Goal: Task Accomplishment & Management: Use online tool/utility

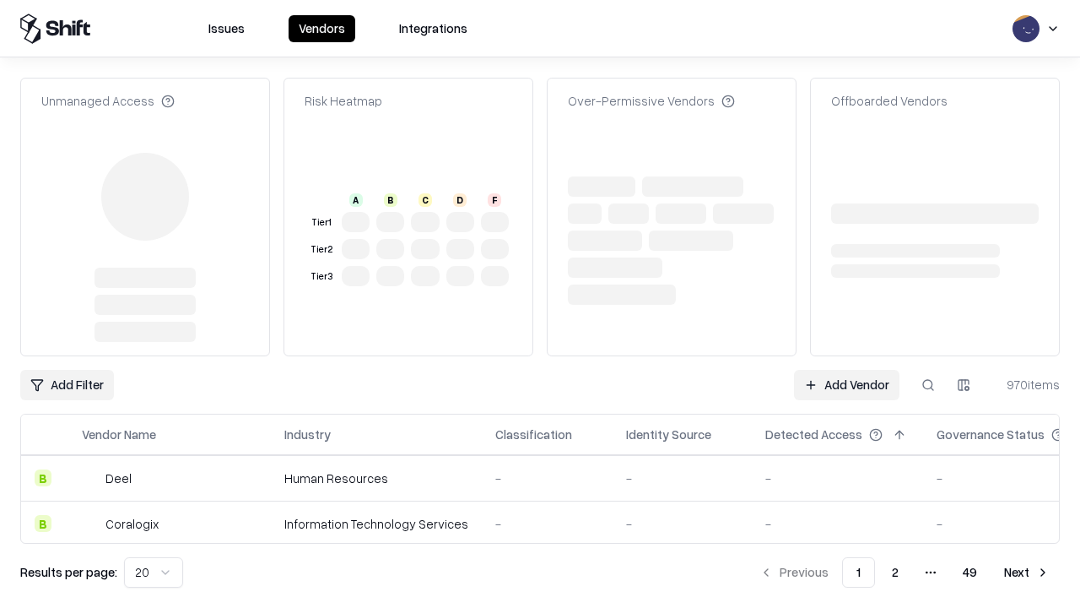
click at [846, 370] on link "Add Vendor" at bounding box center [846, 385] width 105 height 30
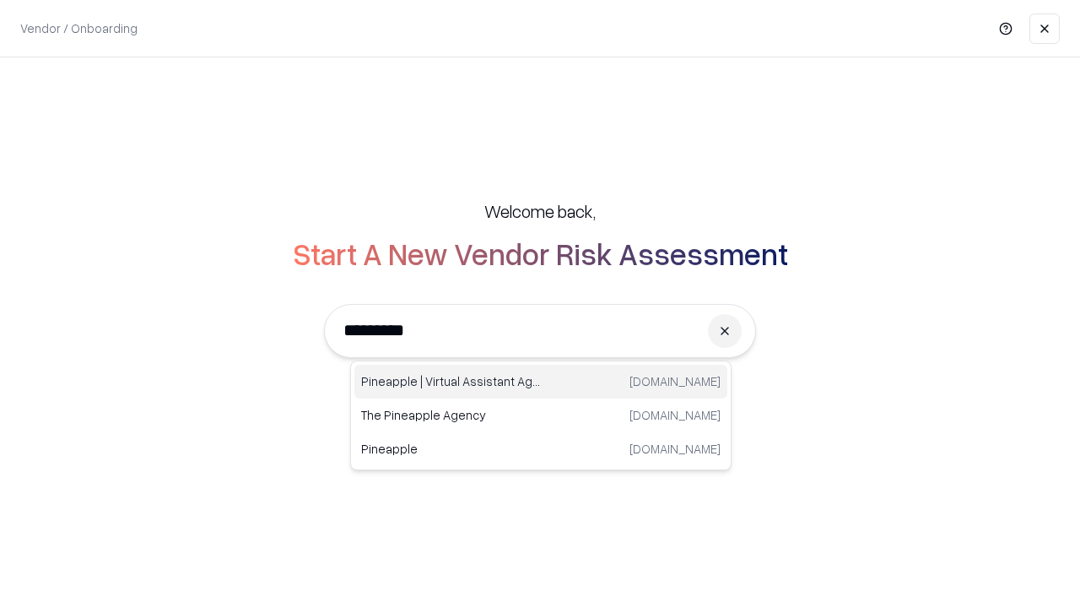
click at [541, 381] on div "Pineapple | Virtual Assistant Agency [DOMAIN_NAME]" at bounding box center [540, 382] width 373 height 34
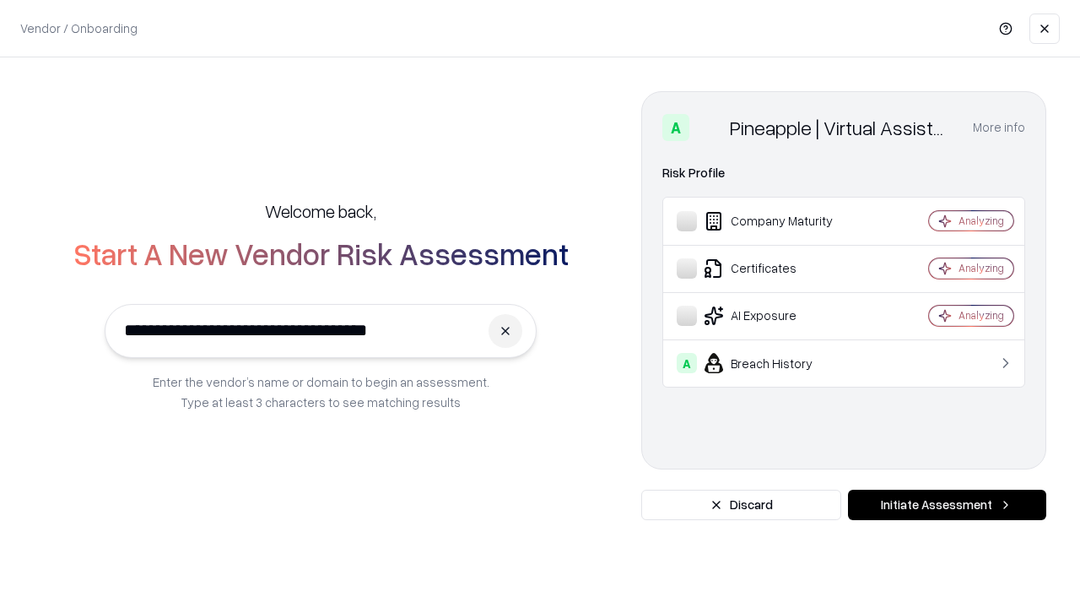
type input "**********"
click at [947, 505] on button "Initiate Assessment" at bounding box center [947, 504] width 198 height 30
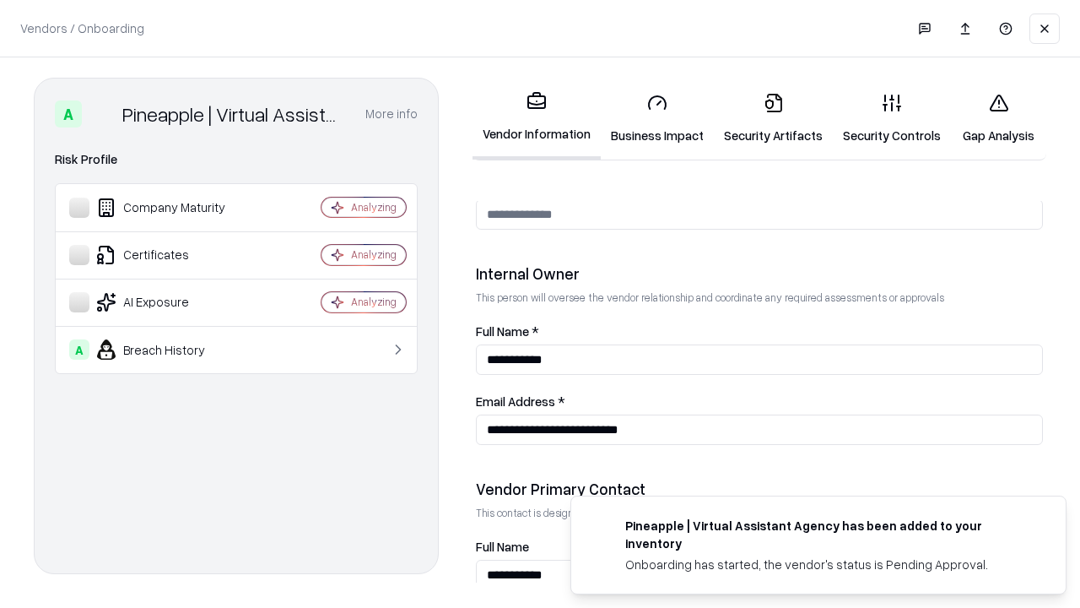
scroll to position [874, 0]
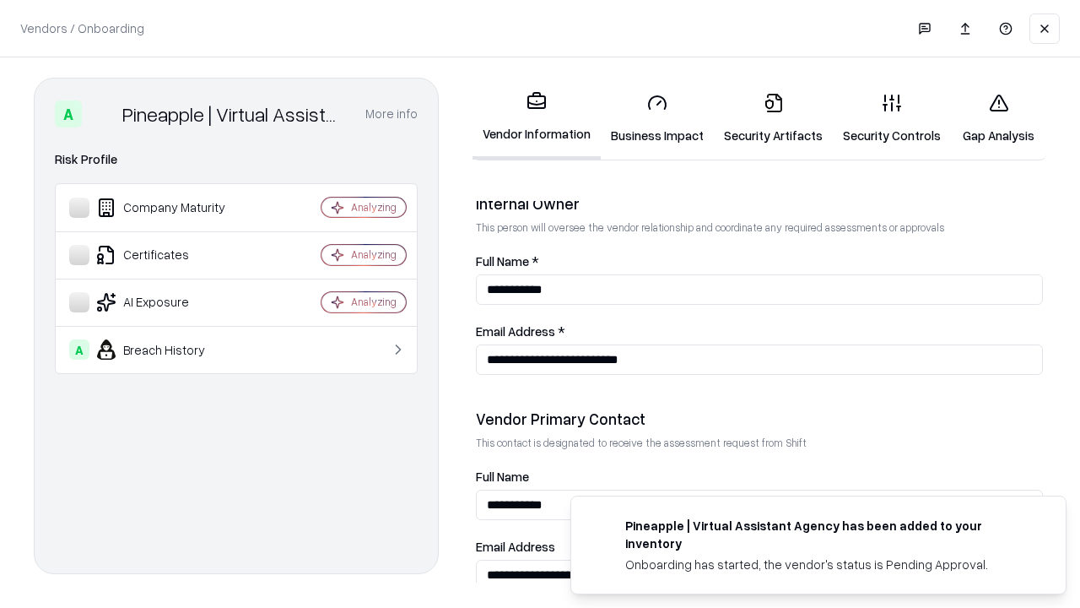
click at [657, 118] on link "Business Impact" at bounding box center [657, 118] width 113 height 78
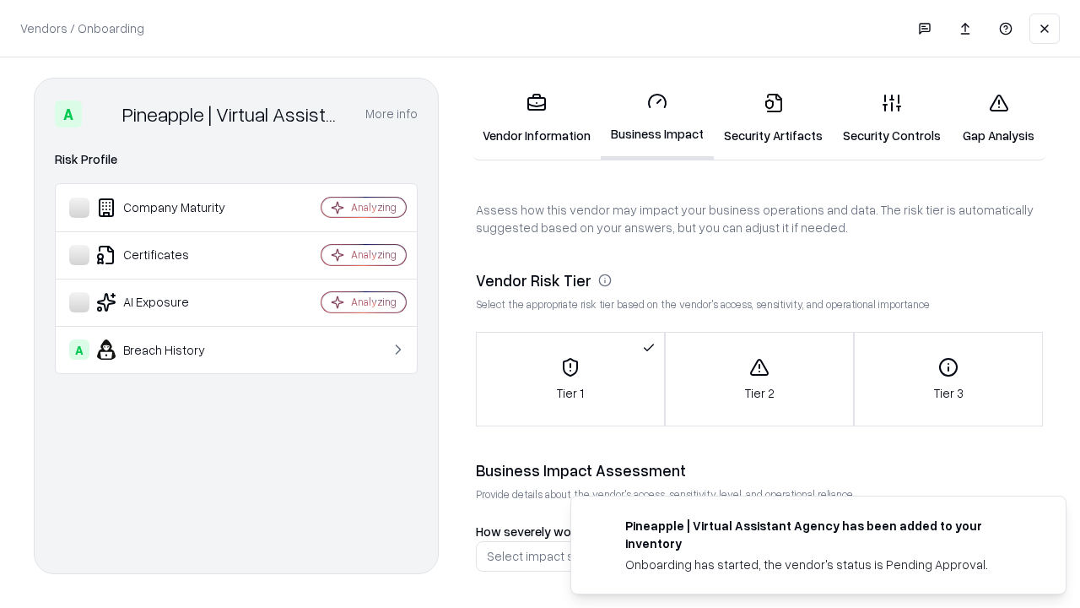
click at [773, 118] on link "Security Artifacts" at bounding box center [773, 118] width 119 height 78
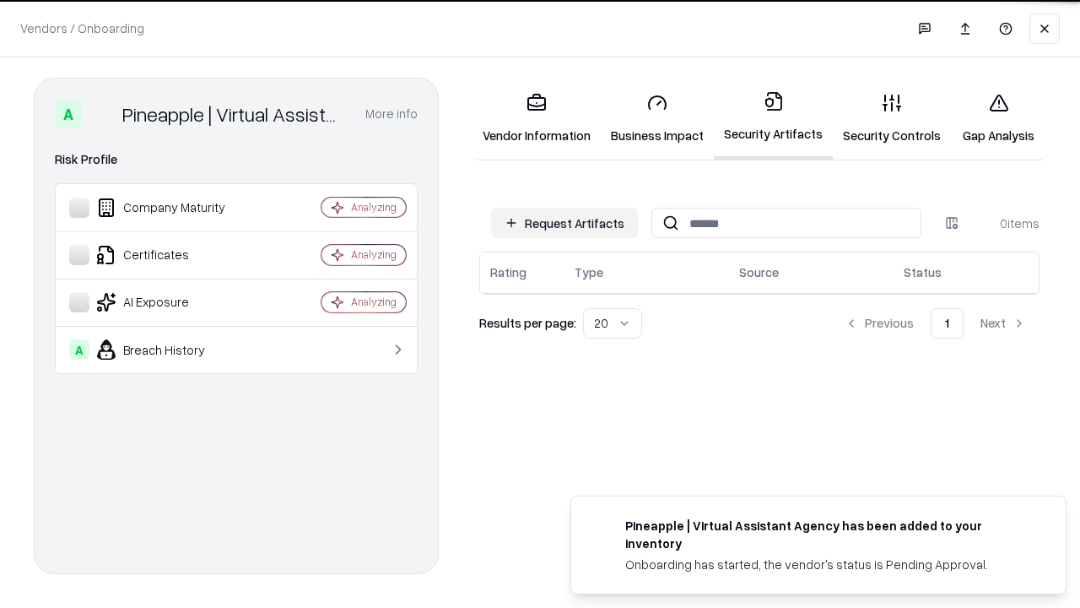
click at [565, 223] on button "Request Artifacts" at bounding box center [564, 223] width 147 height 30
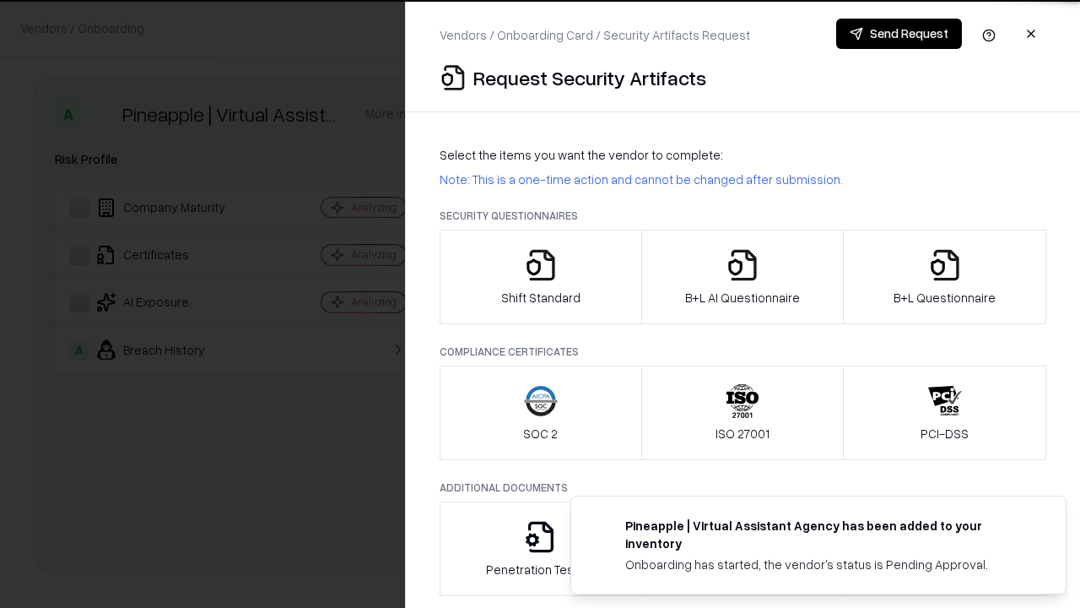
click at [540, 277] on icon "button" at bounding box center [541, 265] width 34 height 34
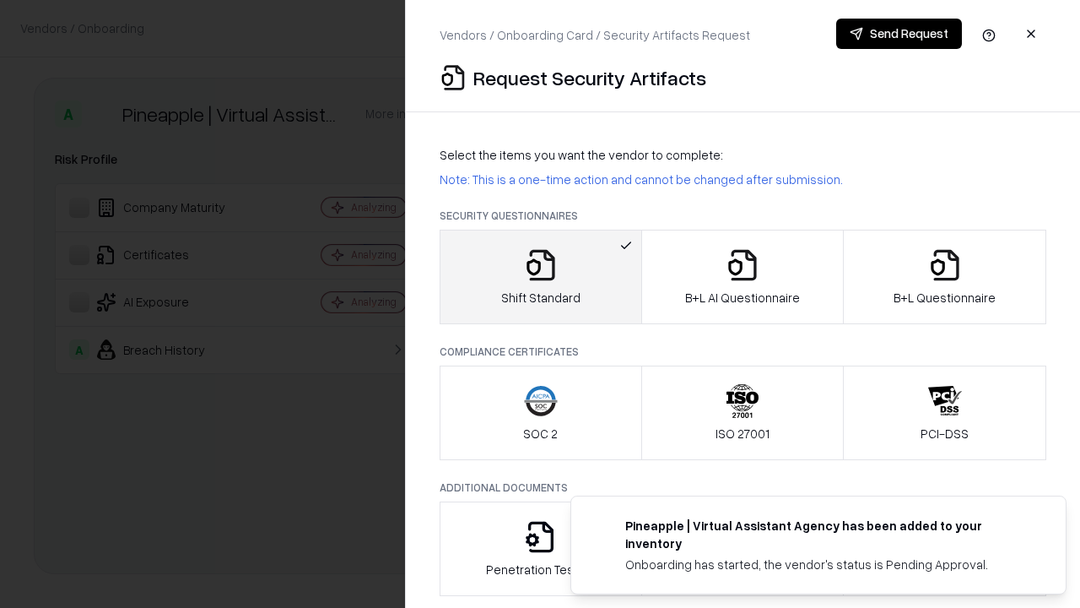
click at [899, 34] on button "Send Request" at bounding box center [899, 34] width 126 height 30
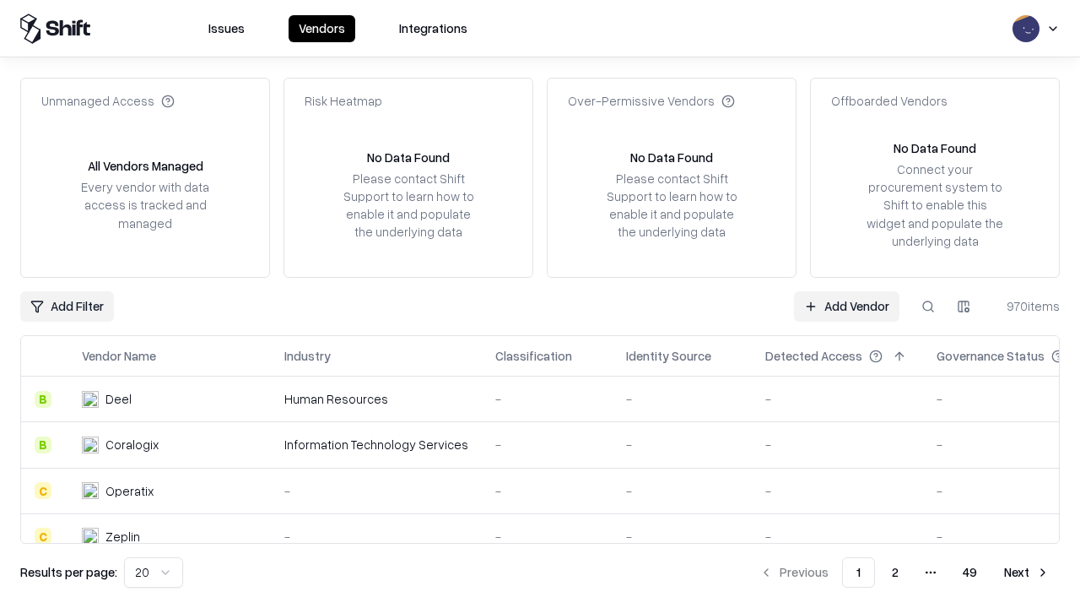
click at [928, 306] on button at bounding box center [928, 306] width 30 height 30
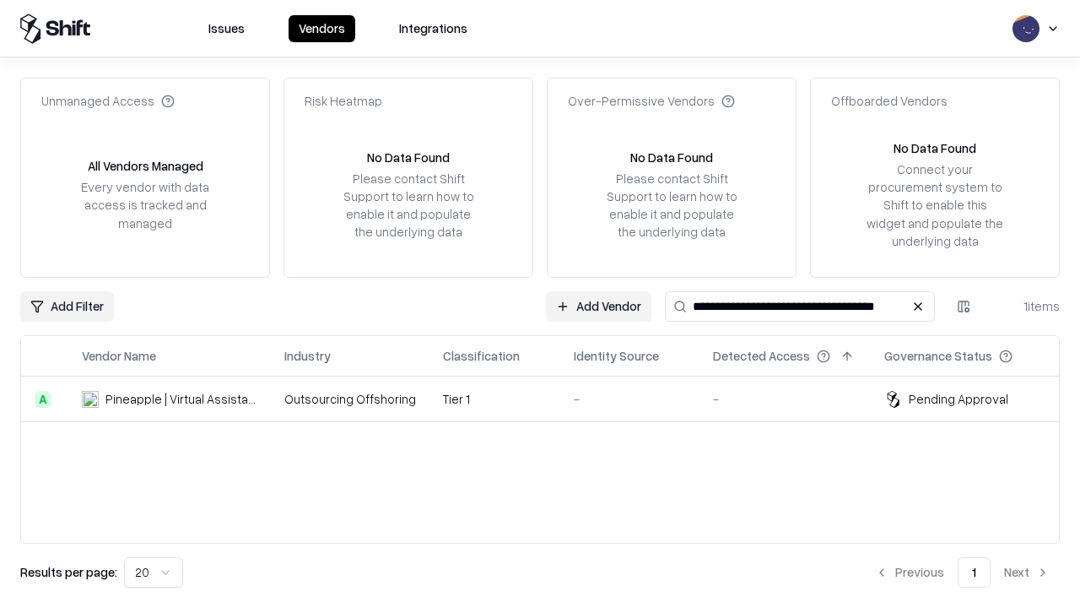
type input "**********"
click at [550, 398] on td "Tier 1" at bounding box center [495, 399] width 131 height 46
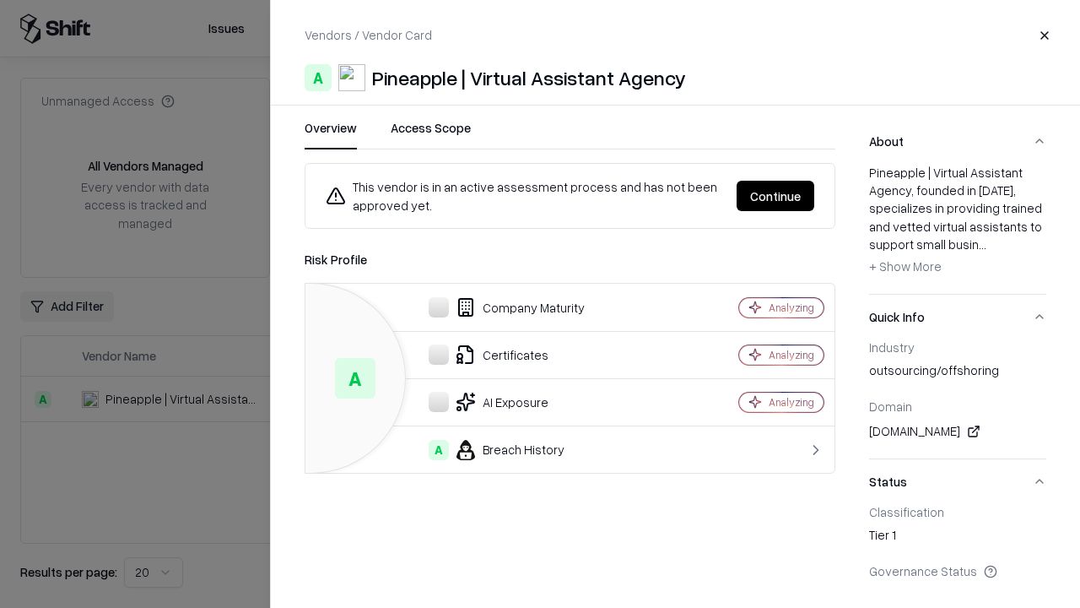
click at [776, 196] on button "Continue" at bounding box center [776, 196] width 78 height 30
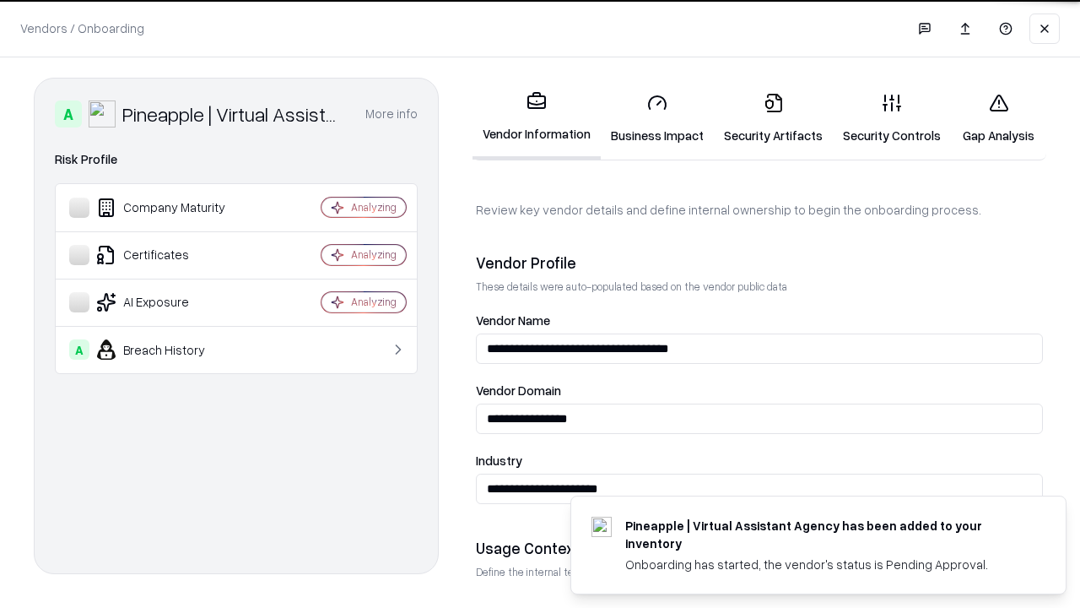
click at [773, 118] on link "Security Artifacts" at bounding box center [773, 118] width 119 height 78
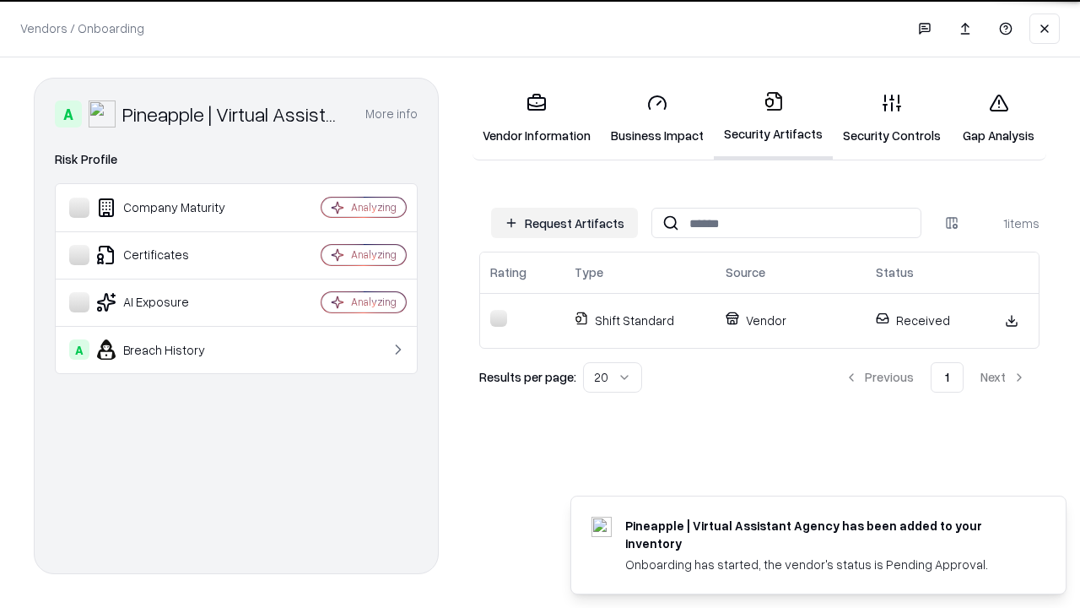
click at [998, 118] on link "Gap Analysis" at bounding box center [998, 118] width 95 height 78
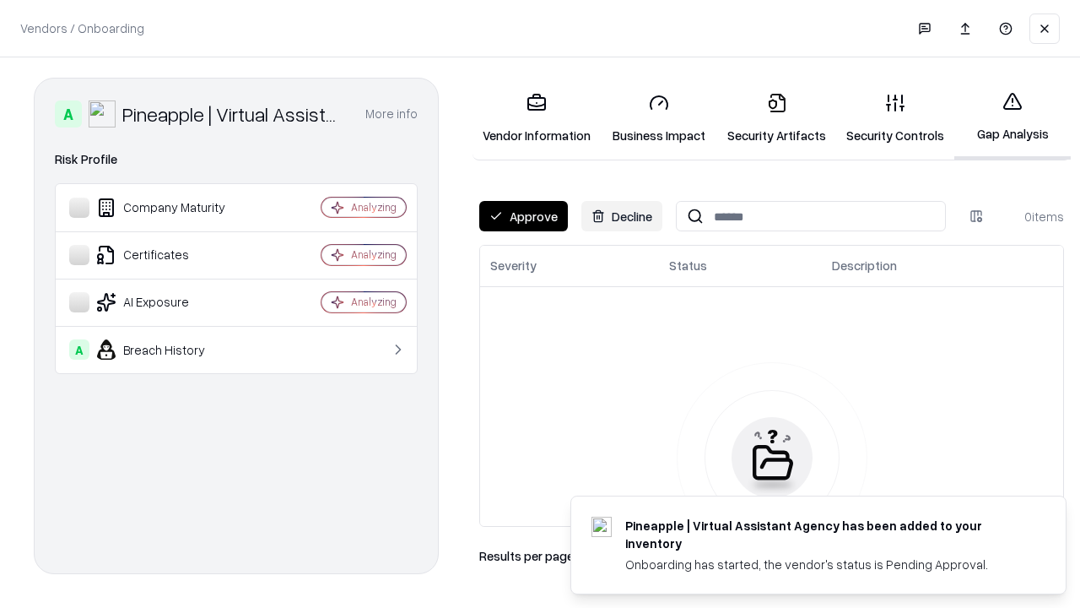
click at [523, 216] on button "Approve" at bounding box center [523, 216] width 89 height 30
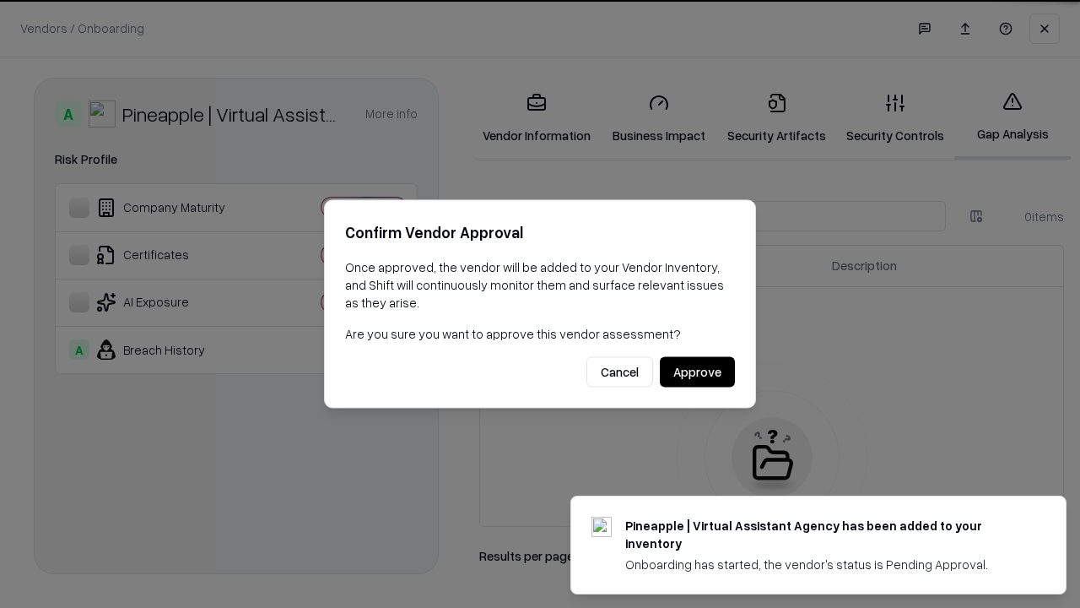
click at [697, 371] on button "Approve" at bounding box center [697, 372] width 75 height 30
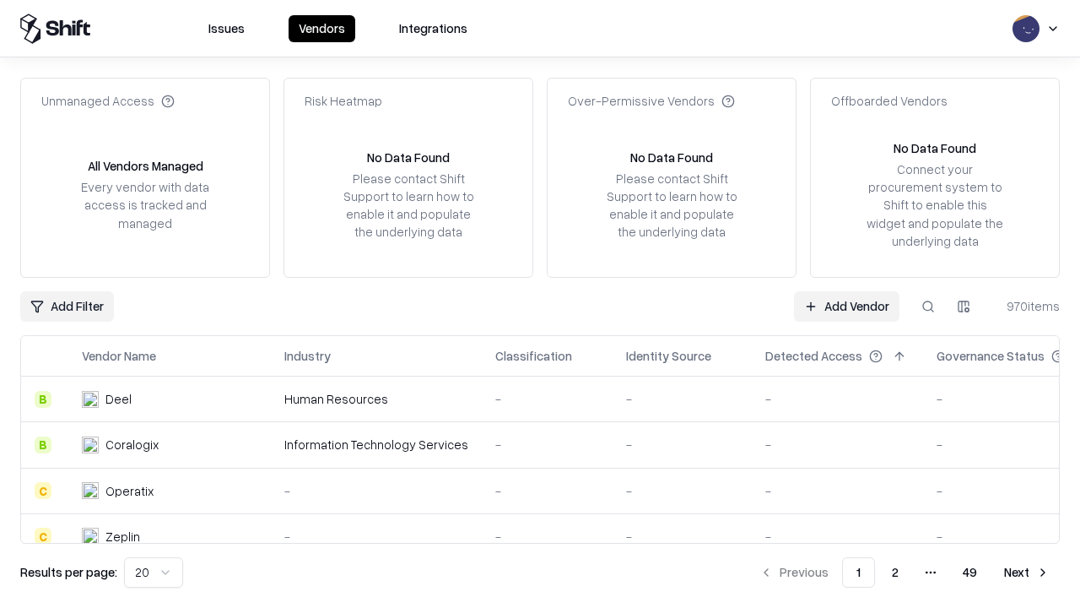
type input "**********"
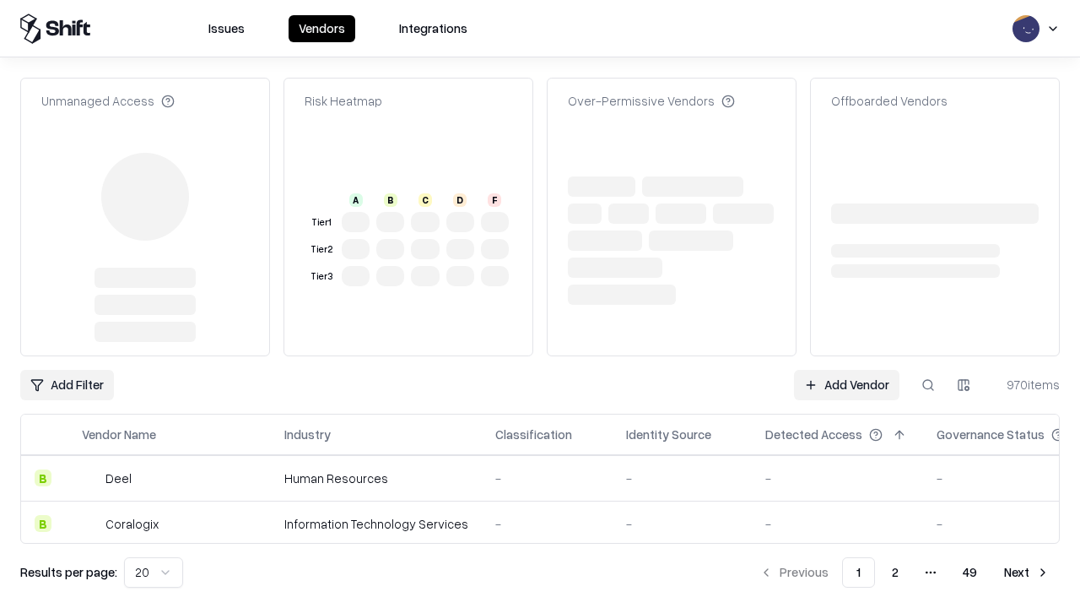
click at [846, 370] on link "Add Vendor" at bounding box center [846, 385] width 105 height 30
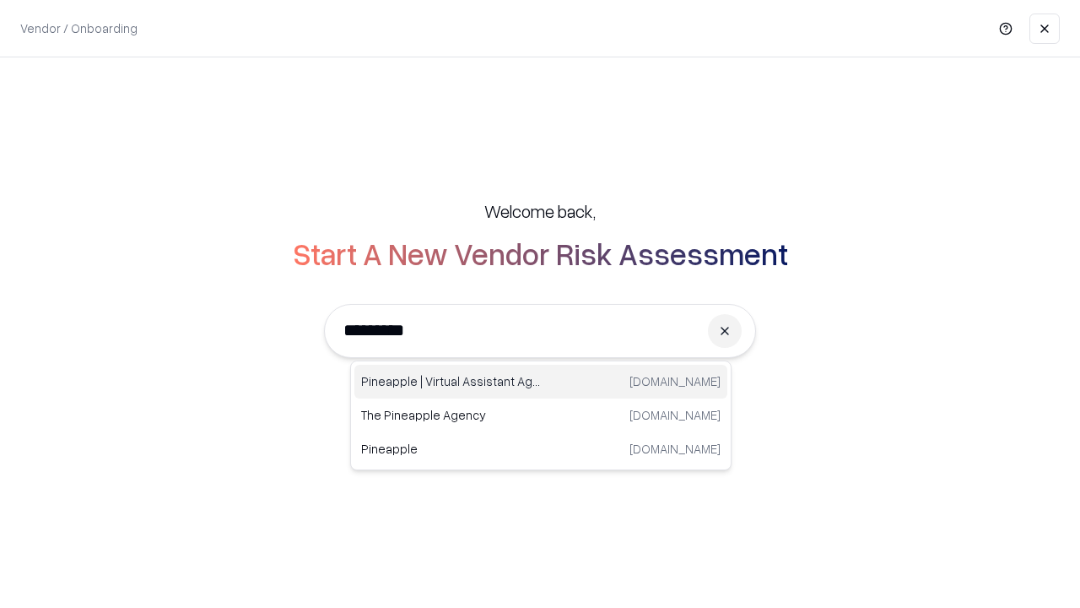
click at [541, 381] on div "Pineapple | Virtual Assistant Agency [DOMAIN_NAME]" at bounding box center [540, 382] width 373 height 34
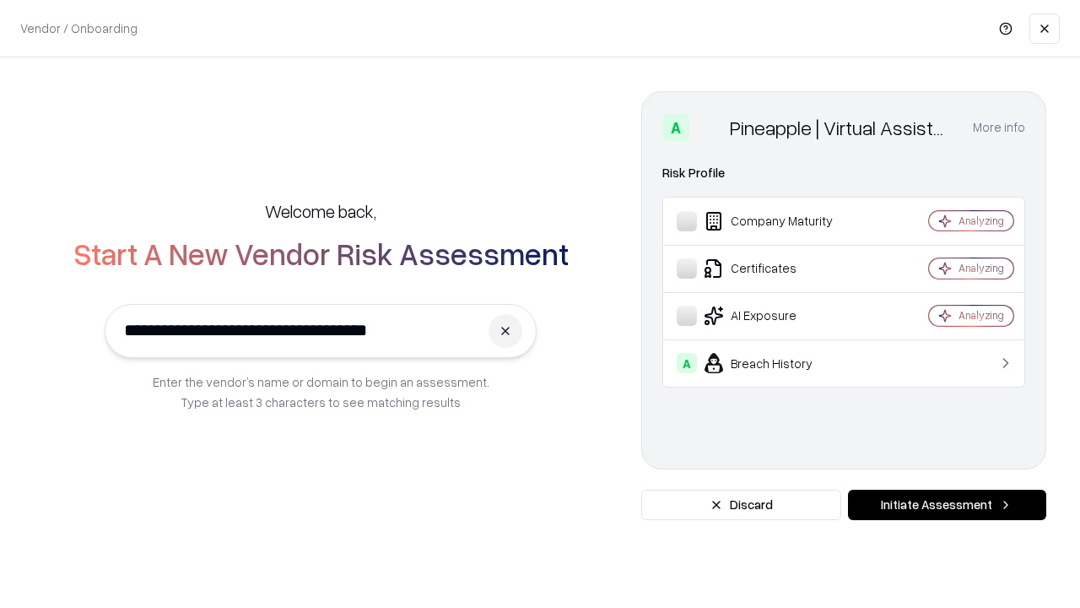
type input "**********"
click at [947, 505] on button "Initiate Assessment" at bounding box center [947, 504] width 198 height 30
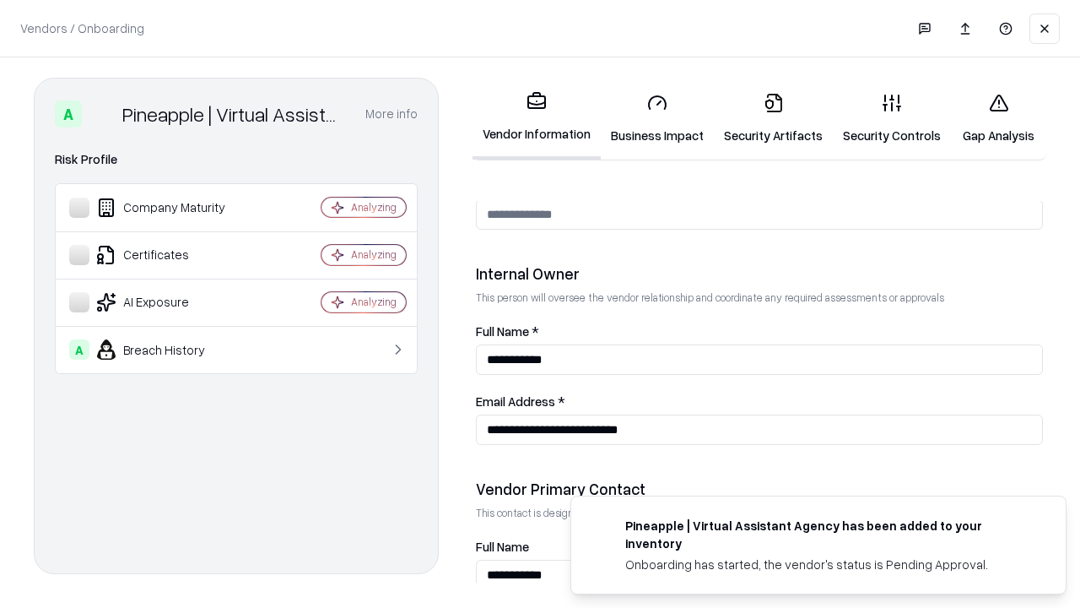
scroll to position [874, 0]
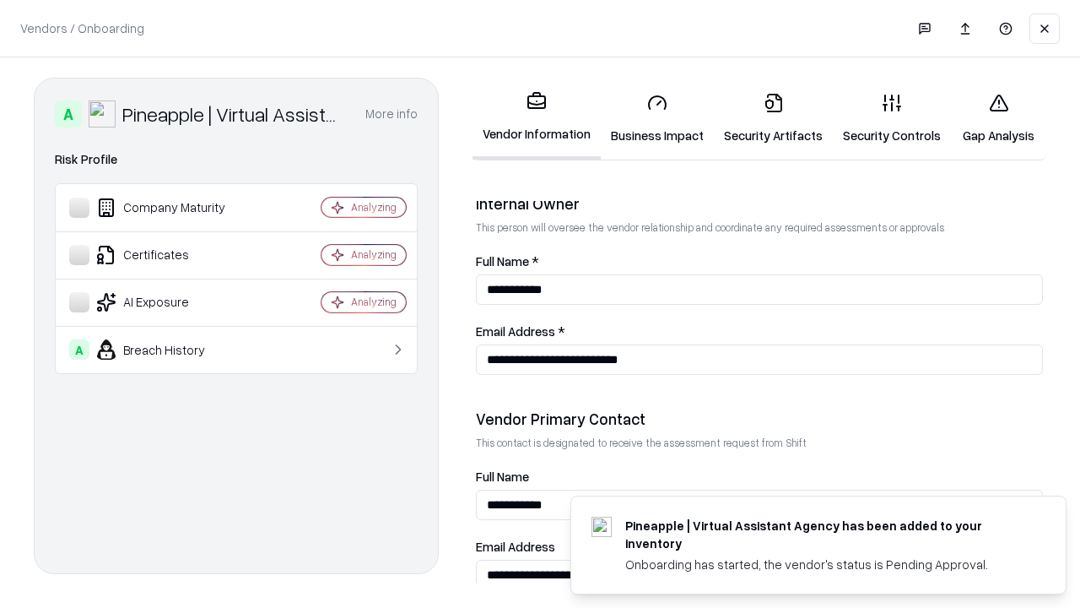
click at [998, 118] on link "Gap Analysis" at bounding box center [998, 118] width 95 height 78
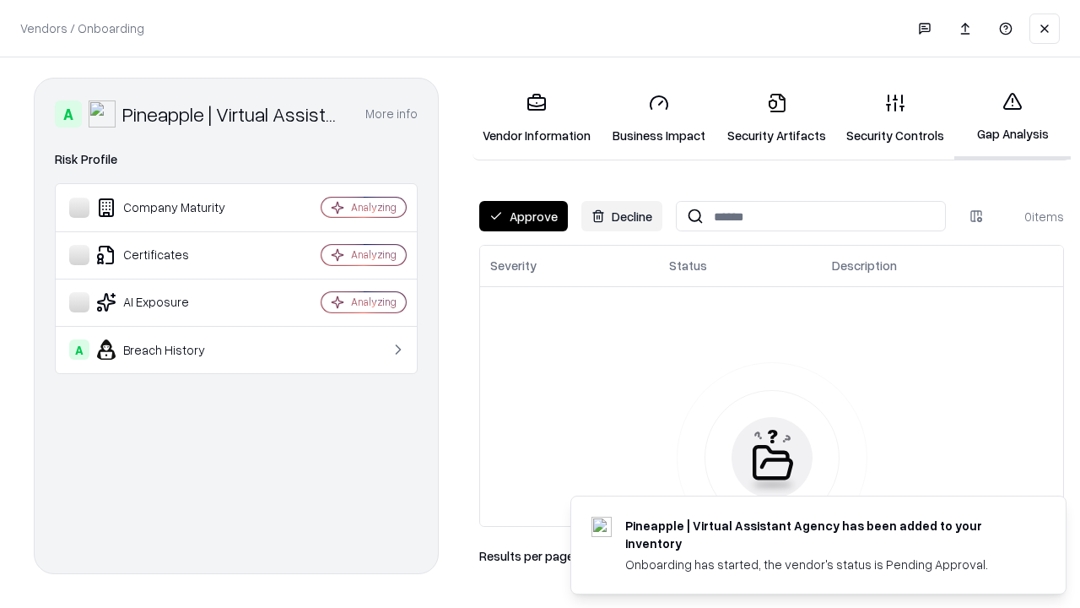
click at [523, 216] on button "Approve" at bounding box center [523, 216] width 89 height 30
